Goal: Transaction & Acquisition: Purchase product/service

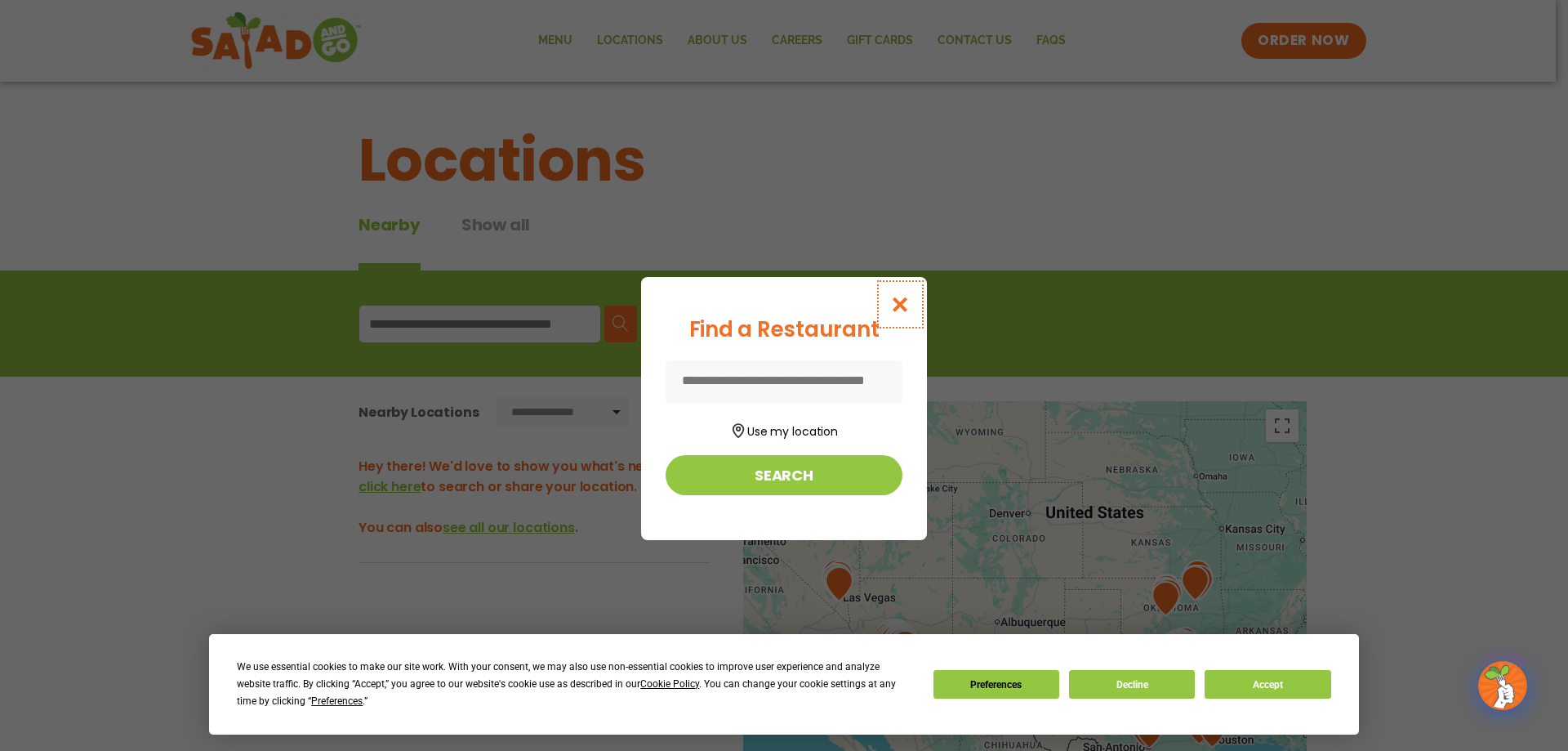
click at [902, 303] on icon "Close modal" at bounding box center [900, 304] width 20 height 17
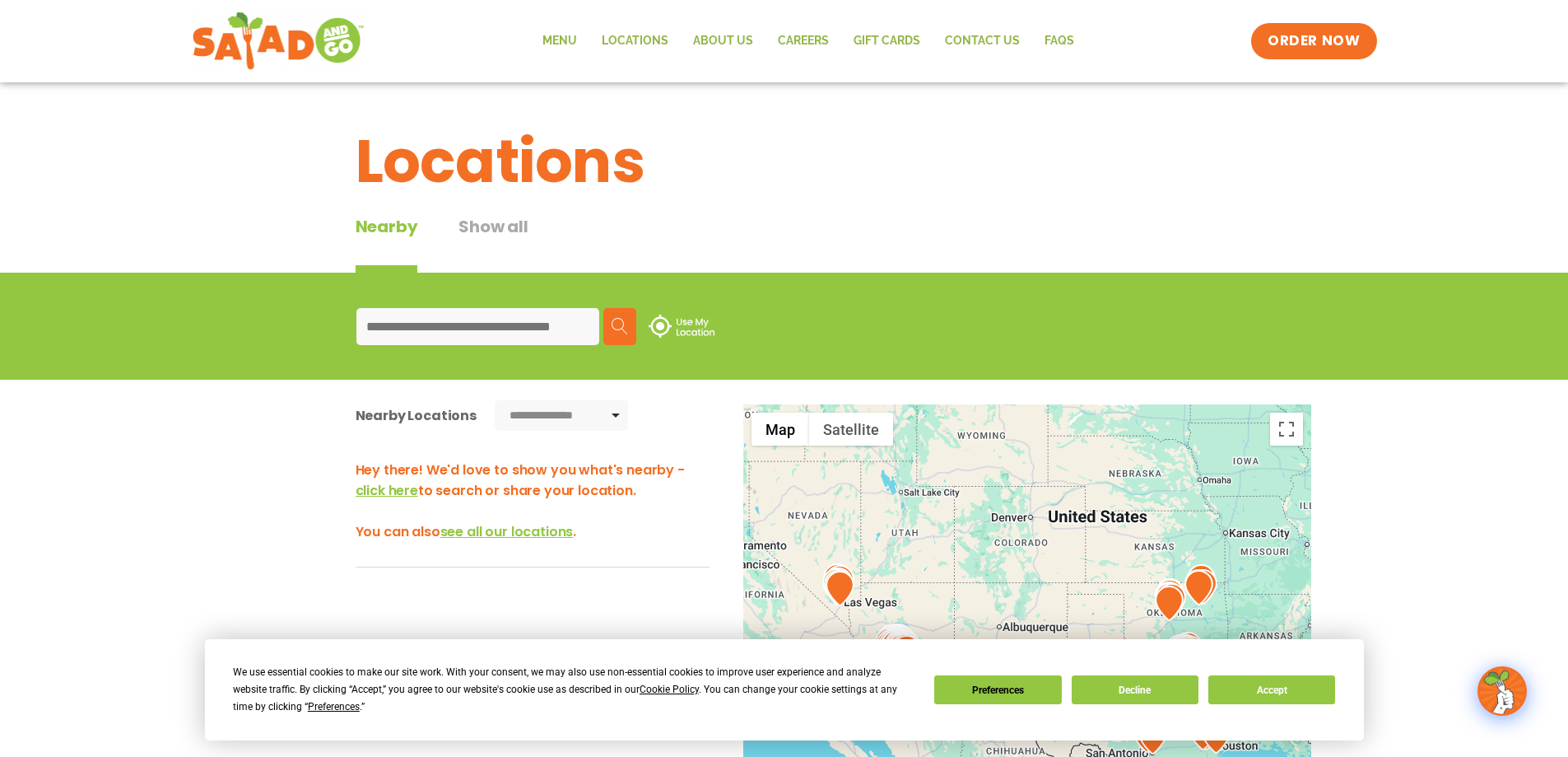
click at [538, 330] on input at bounding box center [477, 326] width 242 height 37
type input "*****"
click at [624, 330] on img at bounding box center [620, 326] width 16 height 16
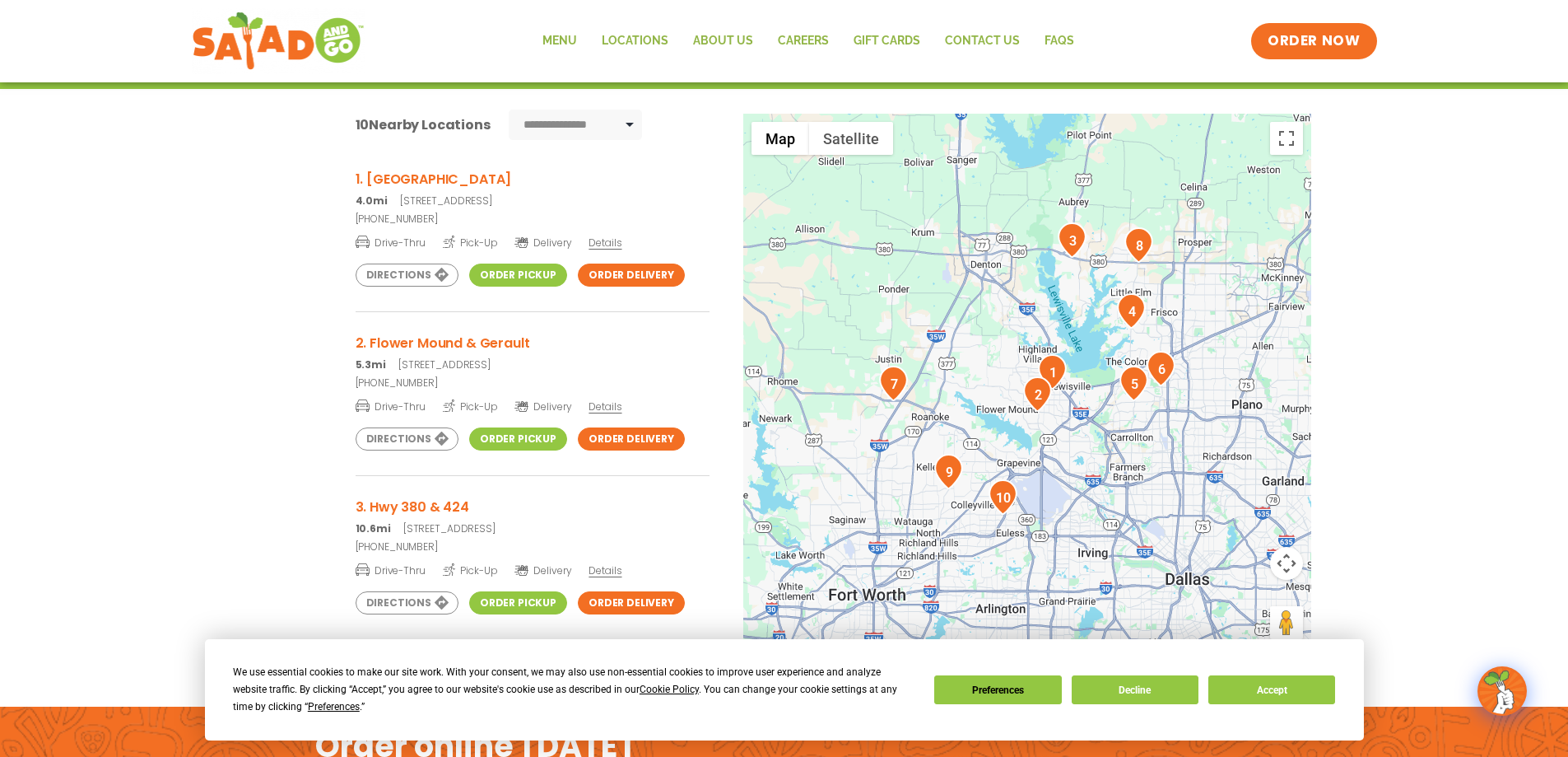
scroll to position [304, 0]
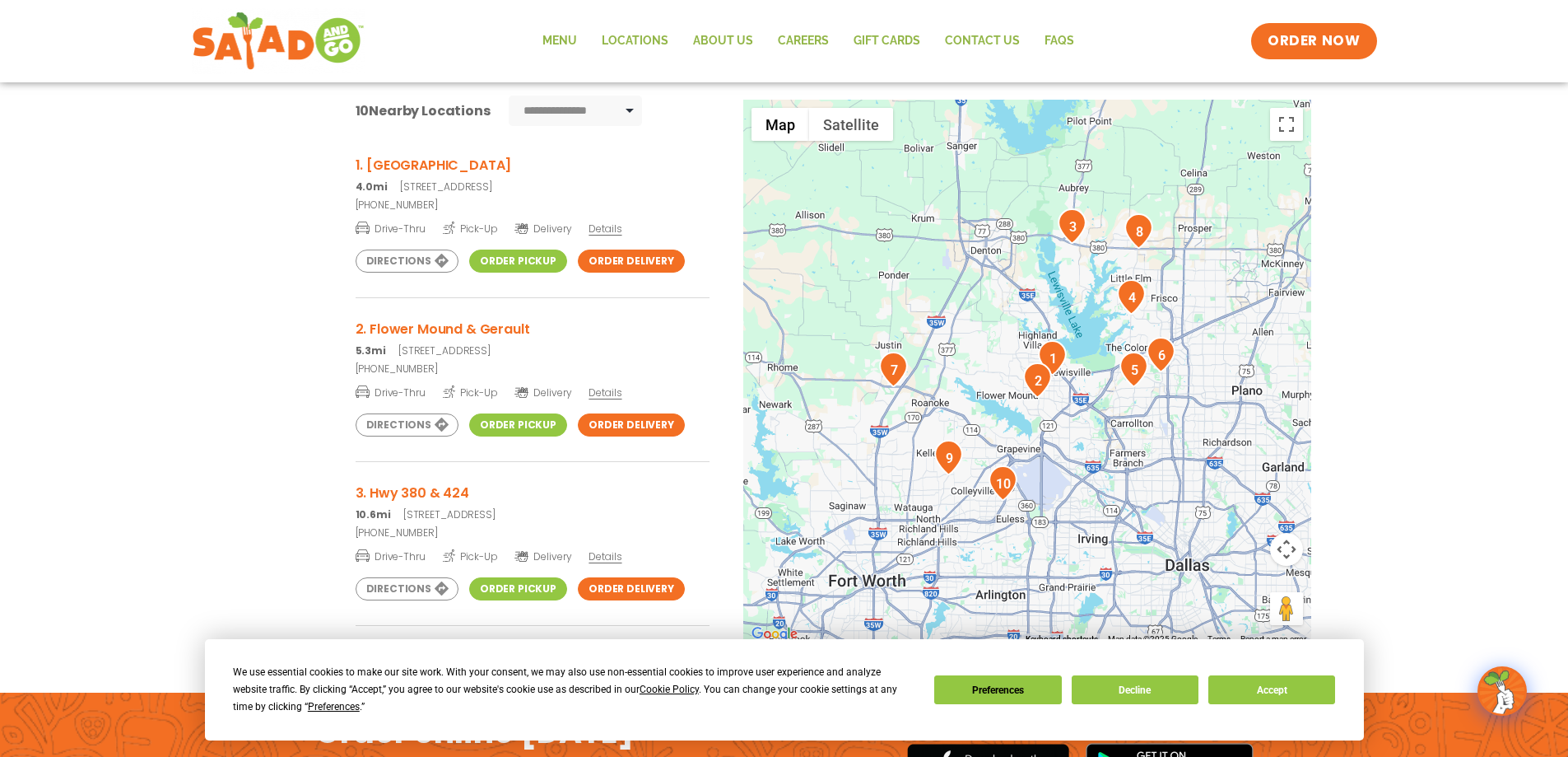
click at [409, 327] on h3 "2. Flower Mound & Gerault" at bounding box center [532, 328] width 354 height 21
click at [394, 262] on link "Directions" at bounding box center [406, 261] width 103 height 23
click at [619, 425] on link "Order Delivery" at bounding box center [631, 425] width 107 height 23
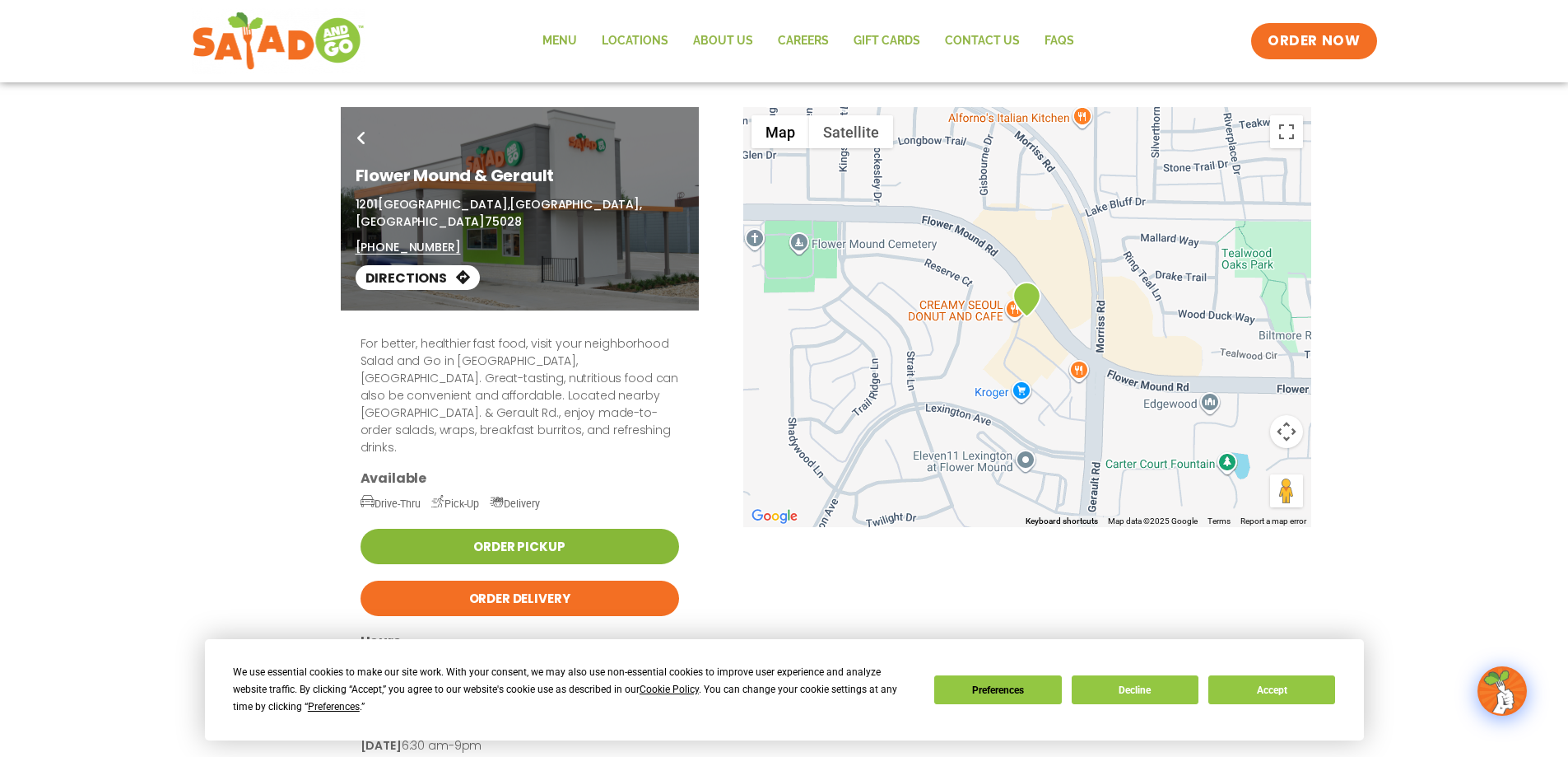
click at [540, 529] on link "Order Pickup" at bounding box center [520, 547] width 318 height 36
